Goal: Transaction & Acquisition: Purchase product/service

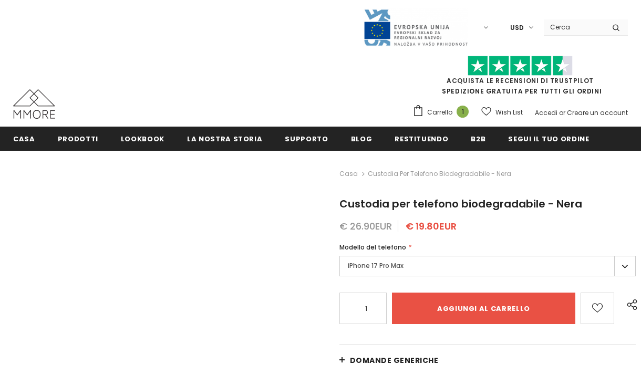
type input "Add to cart"
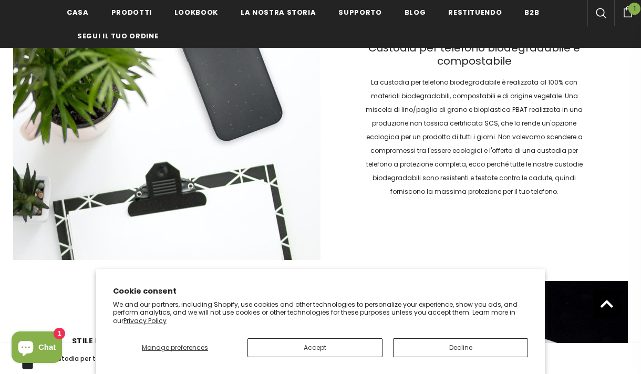
scroll to position [1496, 0]
